Goal: Task Accomplishment & Management: Use online tool/utility

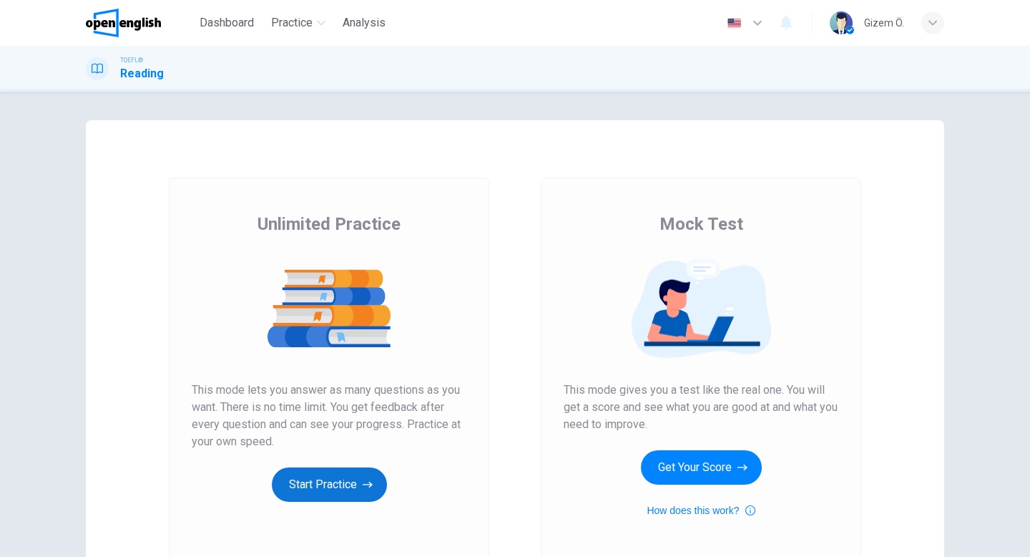
click at [353, 468] on button "Start Practice" at bounding box center [329, 484] width 115 height 34
